Goal: Find specific page/section

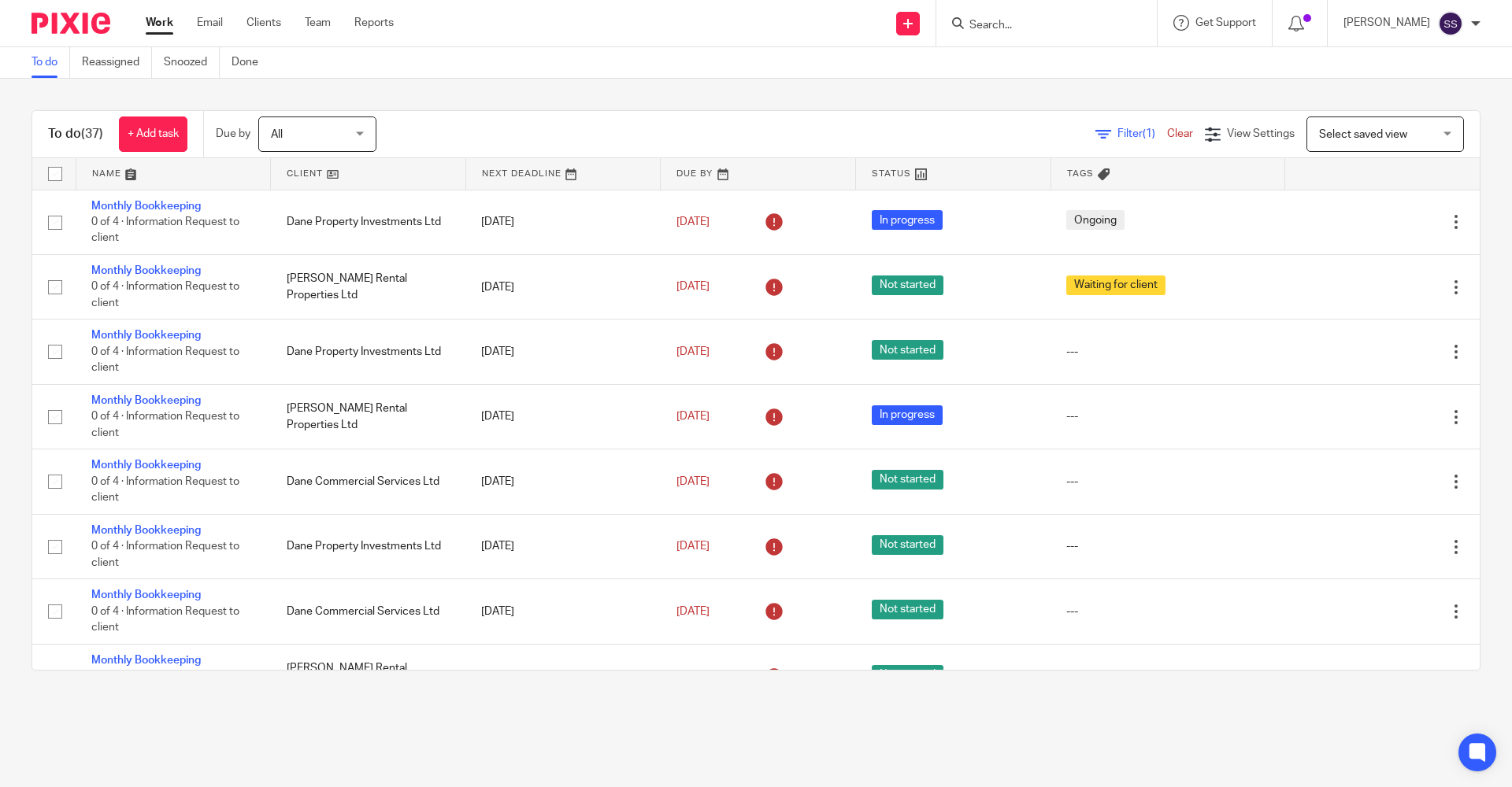
click at [1010, 19] on input "Search" at bounding box center [1039, 26] width 142 height 14
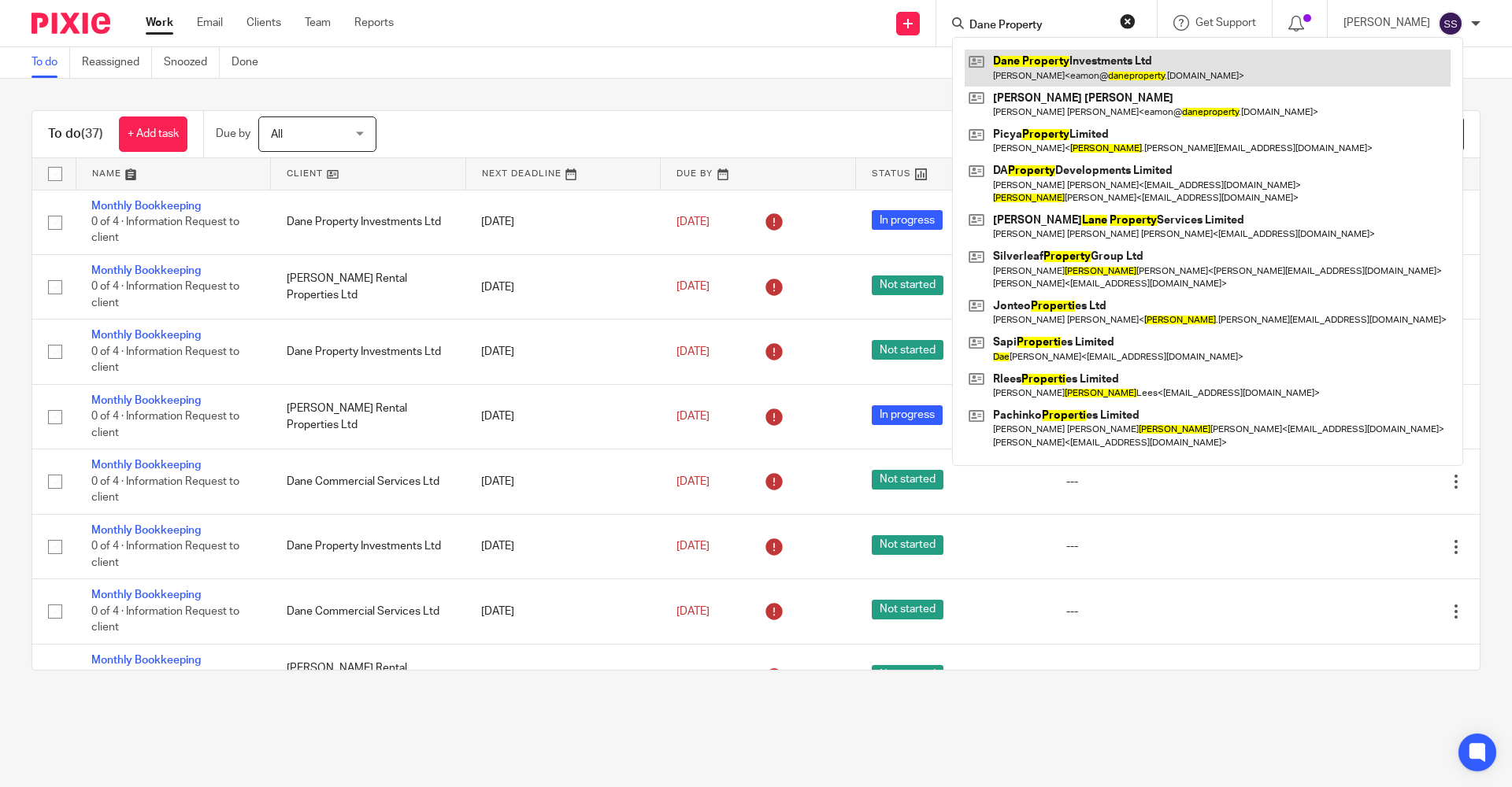
type input "Dane Property"
click at [1048, 58] on link at bounding box center [1207, 67] width 486 height 36
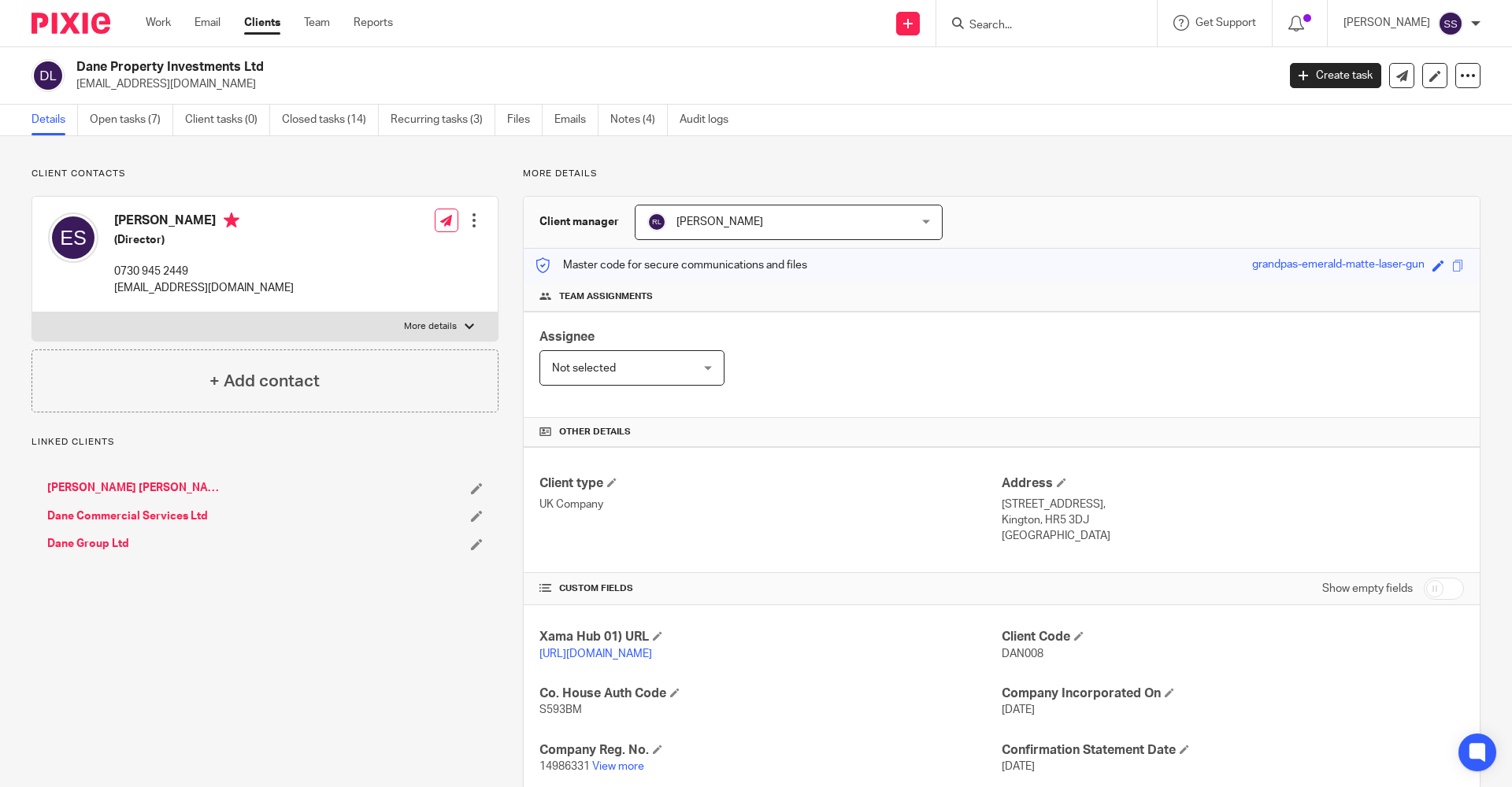
scroll to position [229, 0]
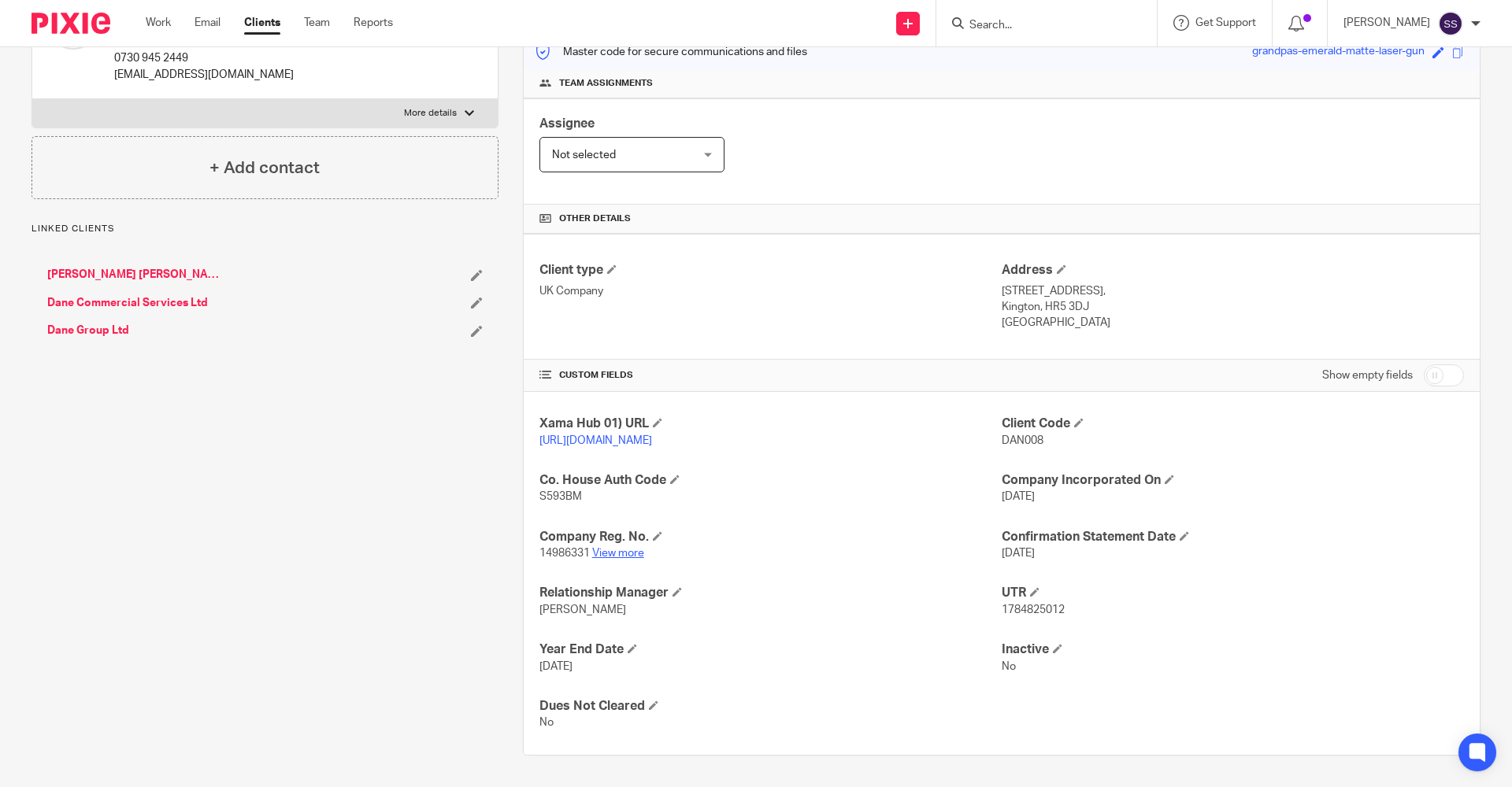
click at [626, 554] on link "View more" at bounding box center [618, 553] width 52 height 11
